Goal: Information Seeking & Learning: Learn about a topic

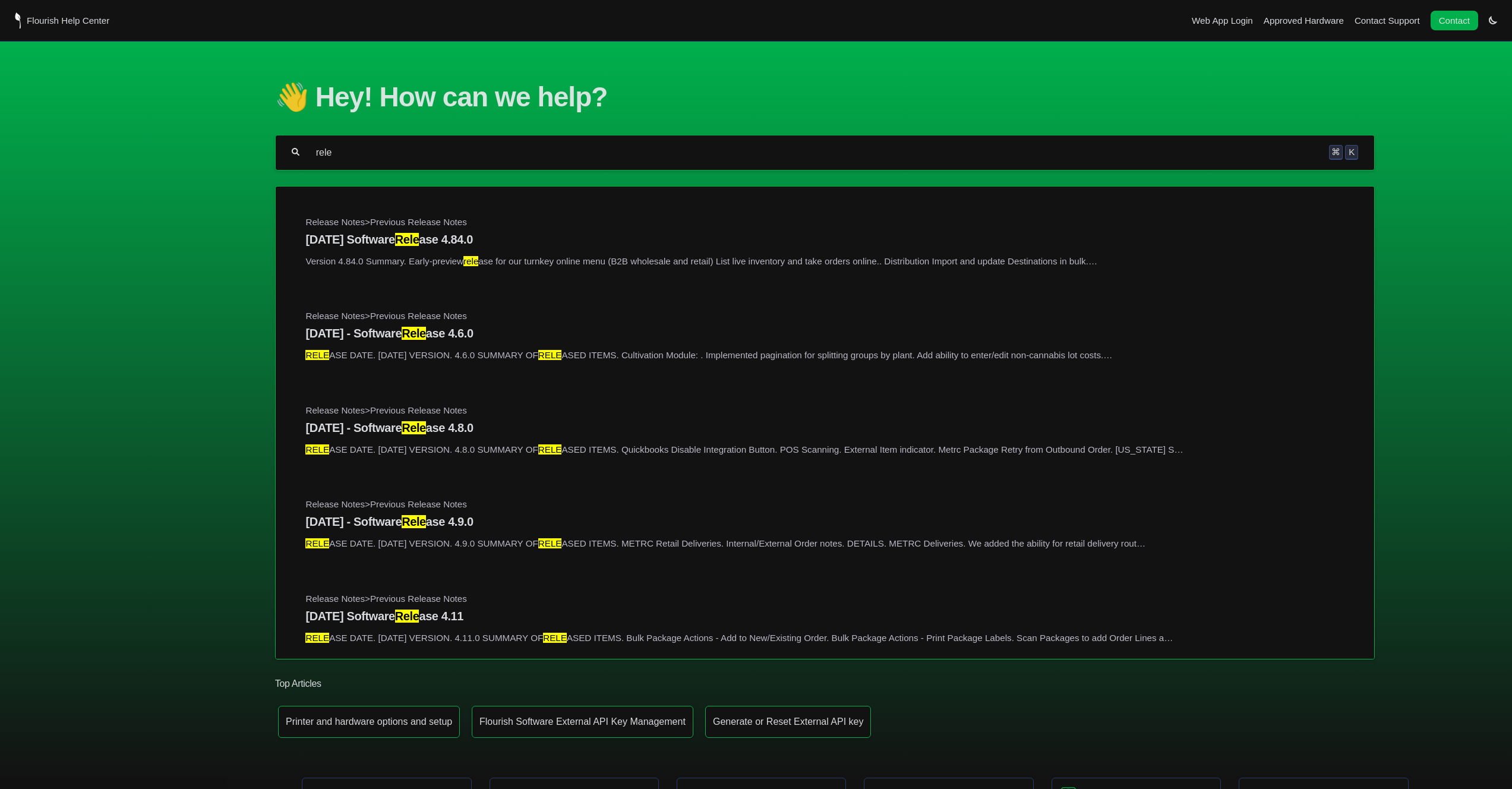
click at [179, 204] on section "👋 Hey! How can we help? rele ⌘ K Release Notes > Previous Release Notes [DATE] …" at bounding box center [756, 410] width 1512 height 736
click at [354, 153] on input "rele" at bounding box center [814, 152] width 1000 height 12
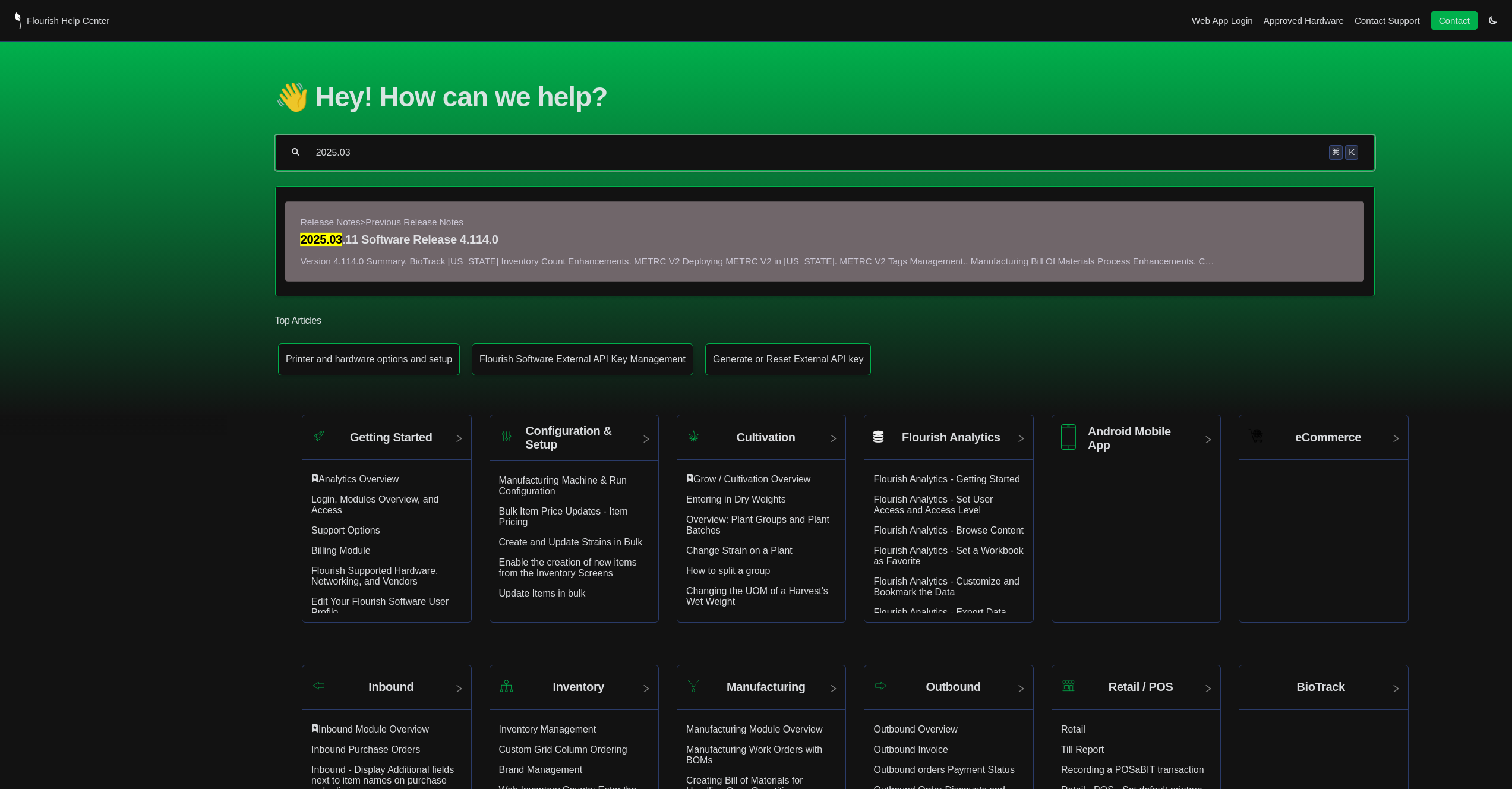
type input "2025.03"
click at [427, 242] on h4 "2025.03 .11 Software Release 4.114.0" at bounding box center [825, 240] width 1049 height 14
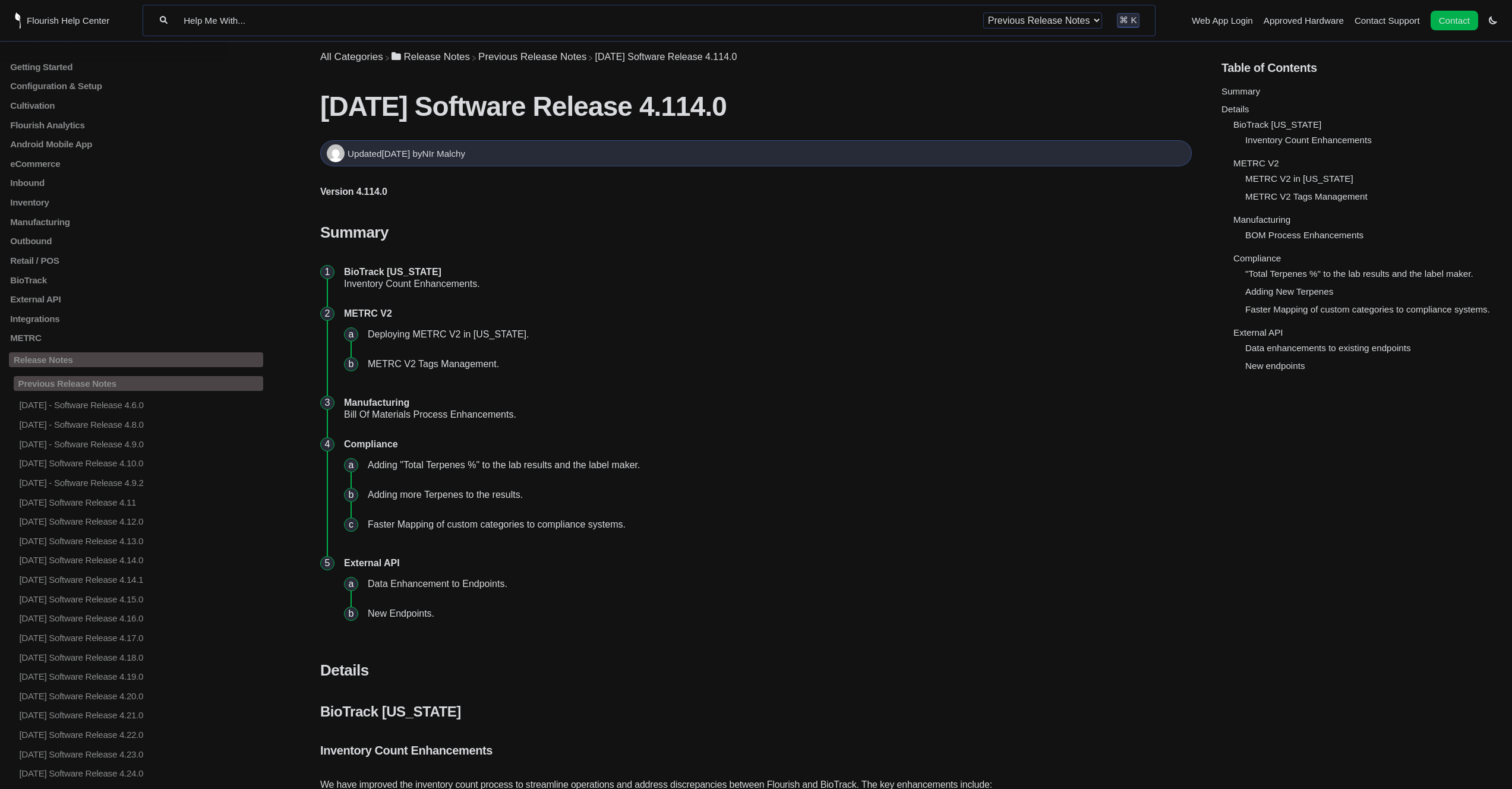
click at [451, 108] on h1 "[DATE] Software Release 4.114.0" at bounding box center [756, 106] width 872 height 32
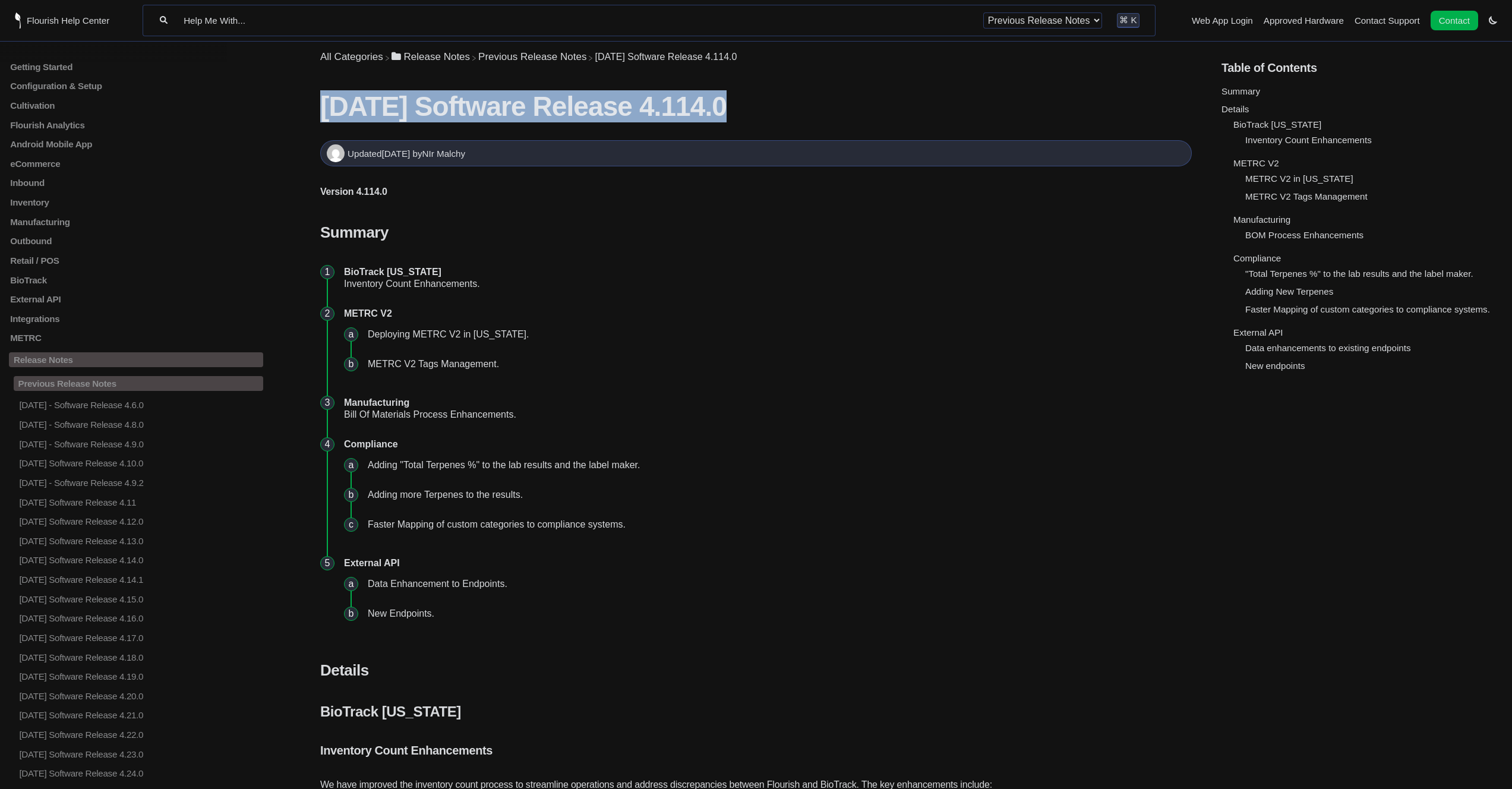
click at [451, 108] on h1 "[DATE] Software Release 4.114.0" at bounding box center [756, 106] width 872 height 32
copy section "2025.03.11 Software Release 4.114.0 Version 4.114.0 Summary. BioTrack Florida I…"
